Goal: Task Accomplishment & Management: Use online tool/utility

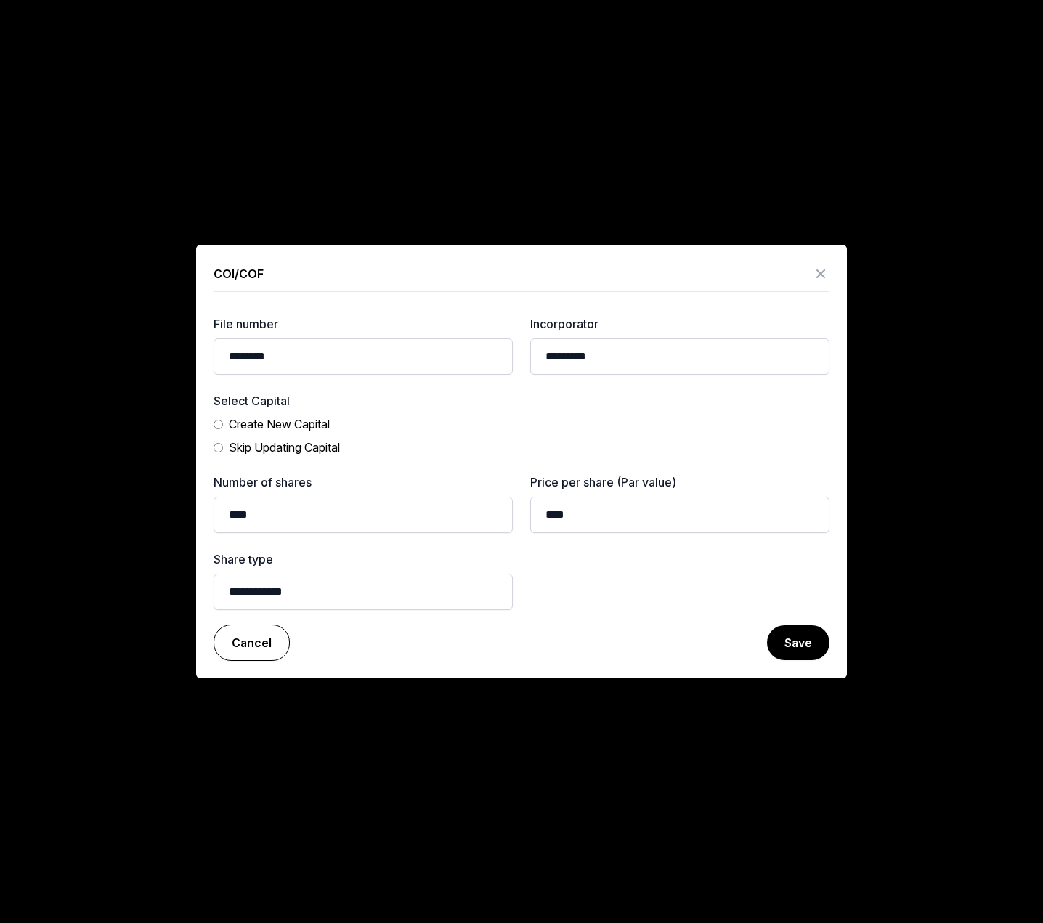
click at [267, 637] on link "Cancel" at bounding box center [251, 642] width 76 height 36
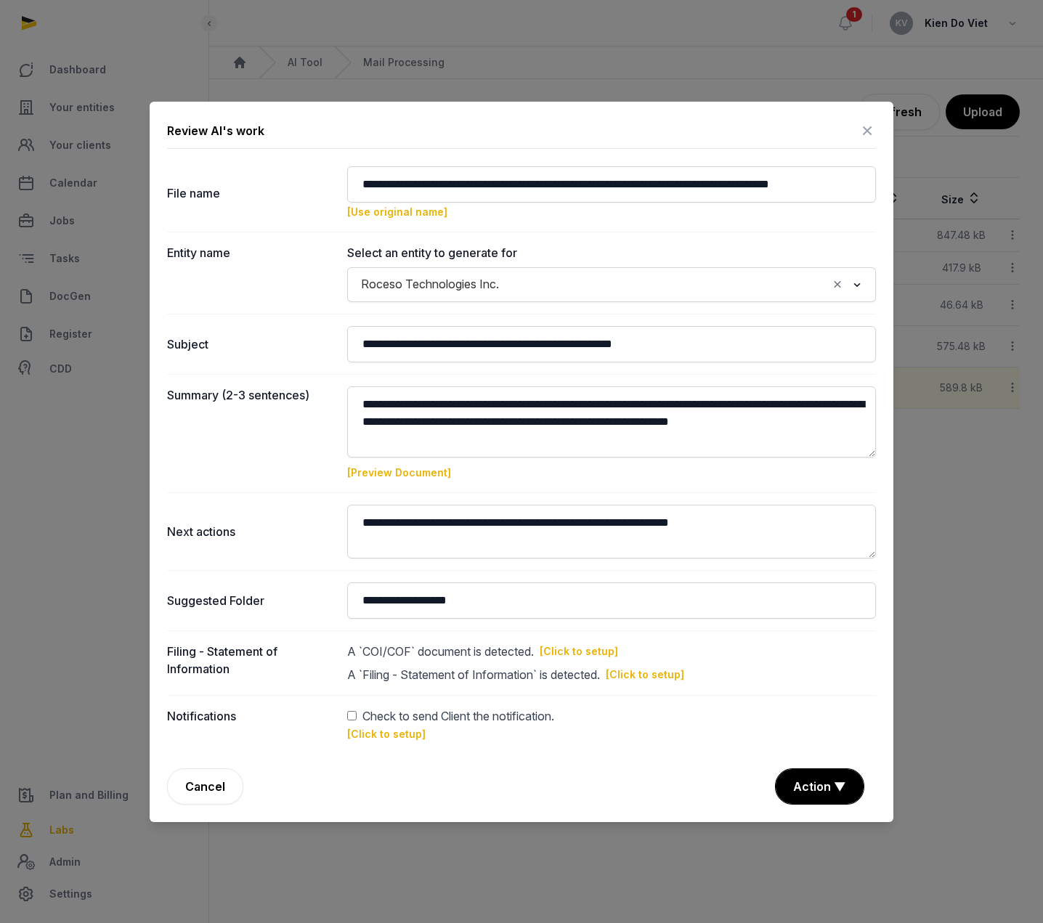
click at [866, 132] on icon at bounding box center [866, 130] width 17 height 23
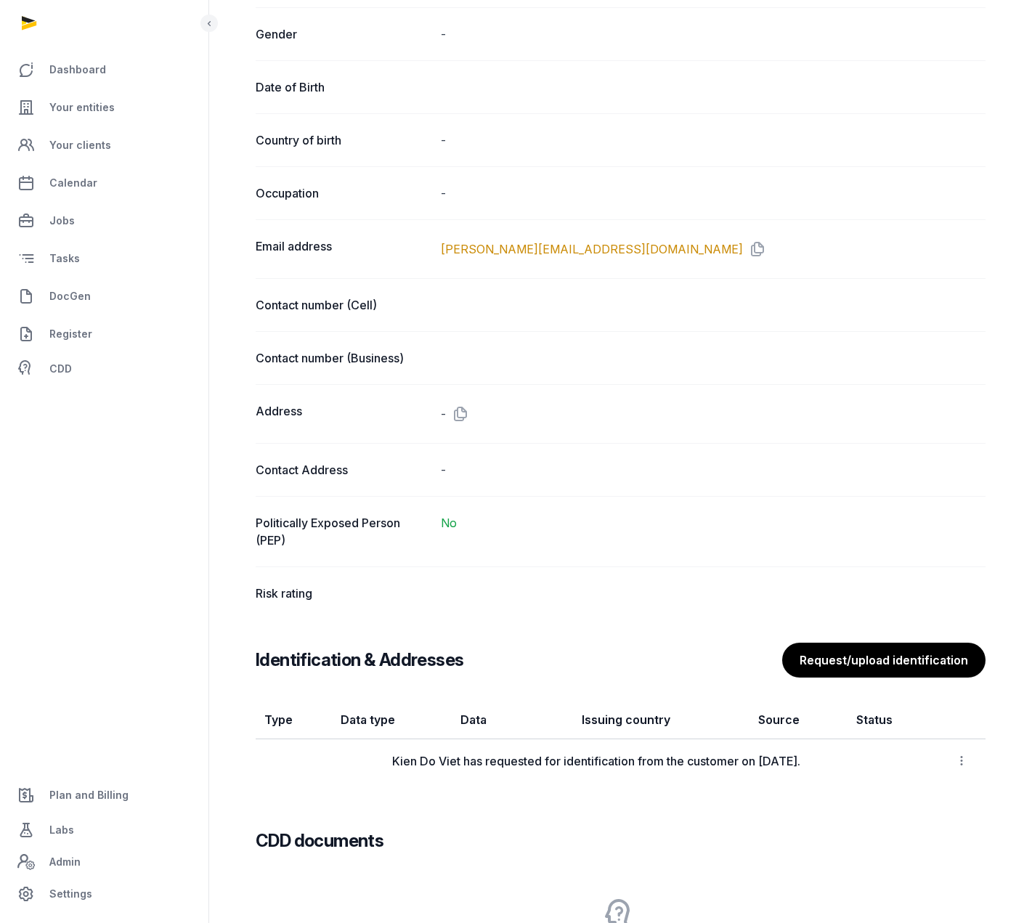
scroll to position [581, 0]
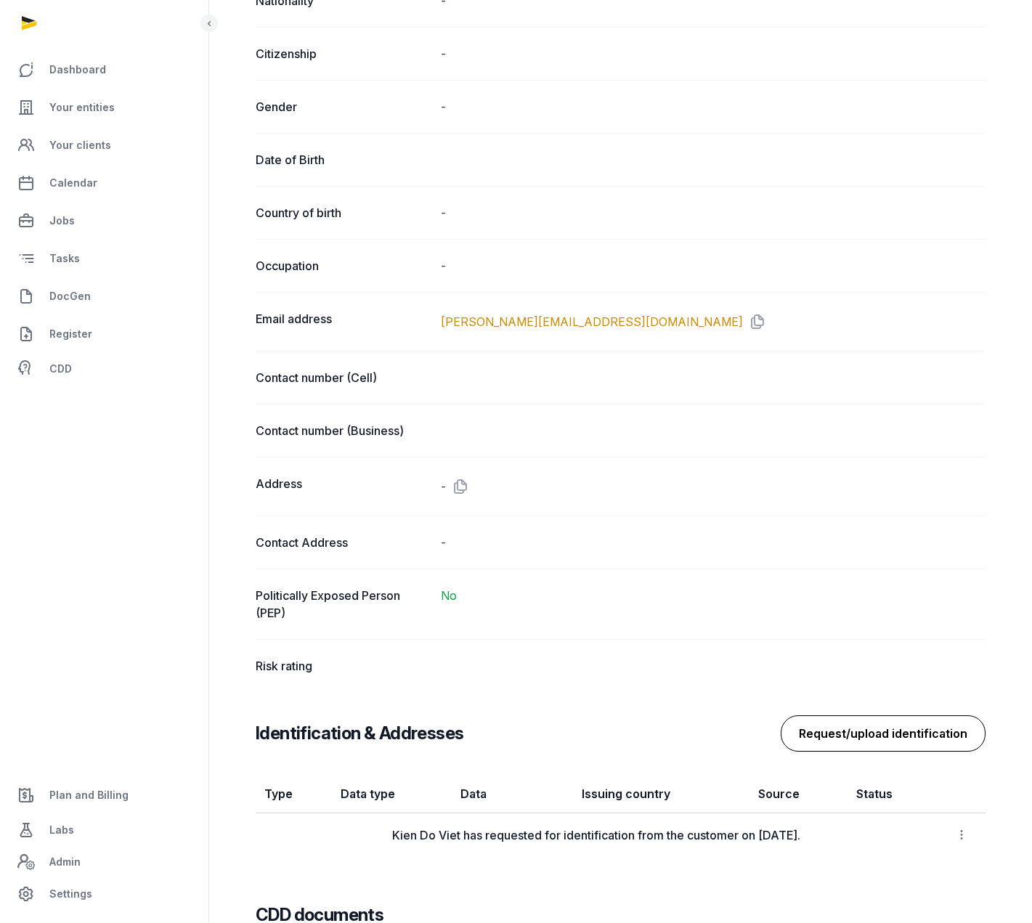
click at [865, 735] on button "Request/upload identification" at bounding box center [882, 733] width 205 height 36
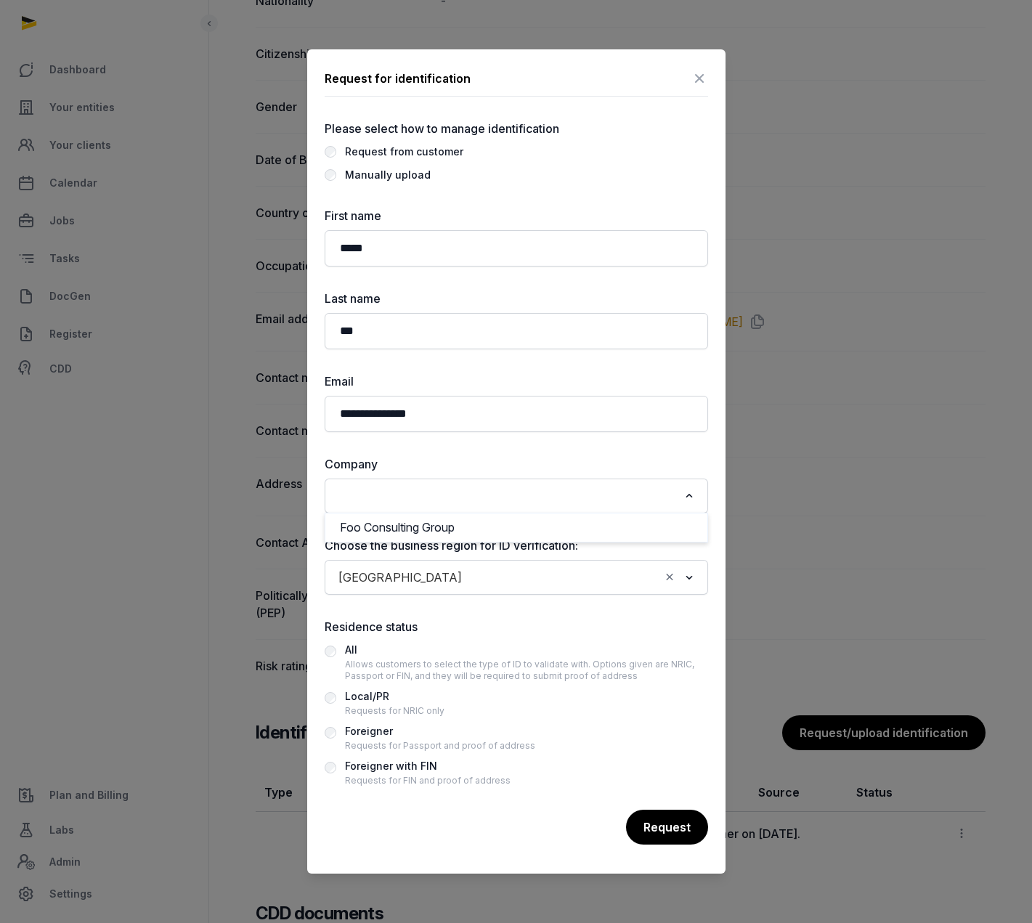
click at [524, 506] on div "Loading..." at bounding box center [516, 496] width 369 height 26
click at [460, 497] on input "Search for option" at bounding box center [505, 496] width 345 height 20
